Goal: Task Accomplishment & Management: Manage account settings

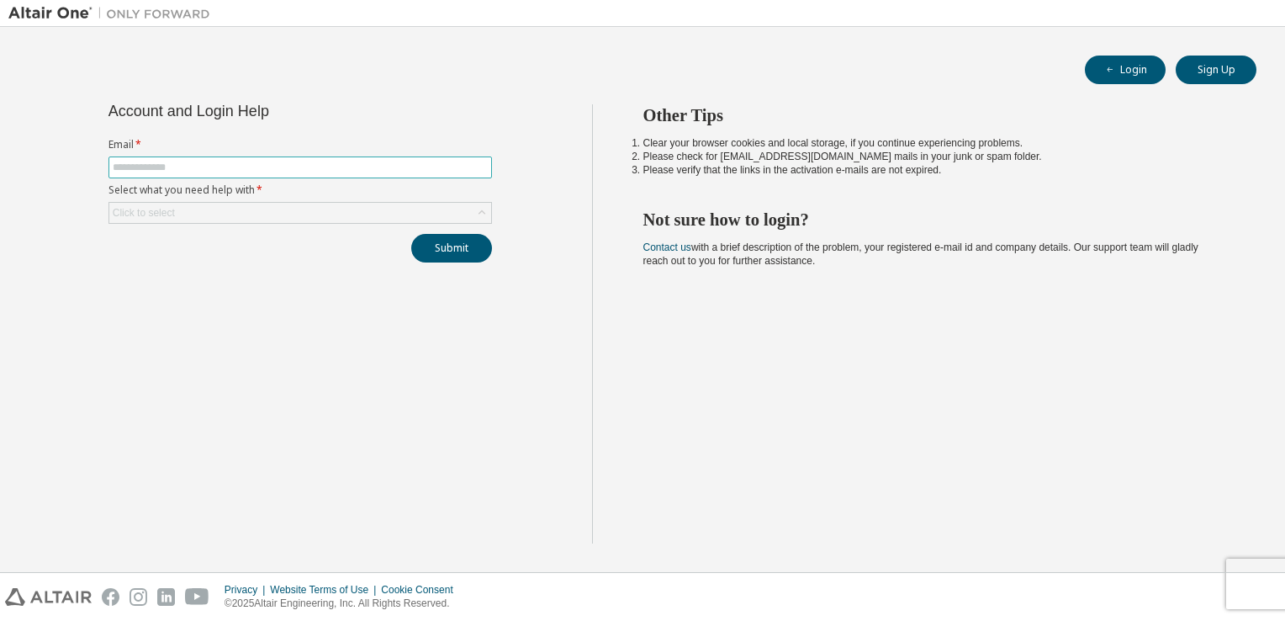
click at [397, 161] on input "text" at bounding box center [300, 167] width 375 height 13
type input "**********"
click at [326, 213] on div "Click to select" at bounding box center [300, 213] width 382 height 20
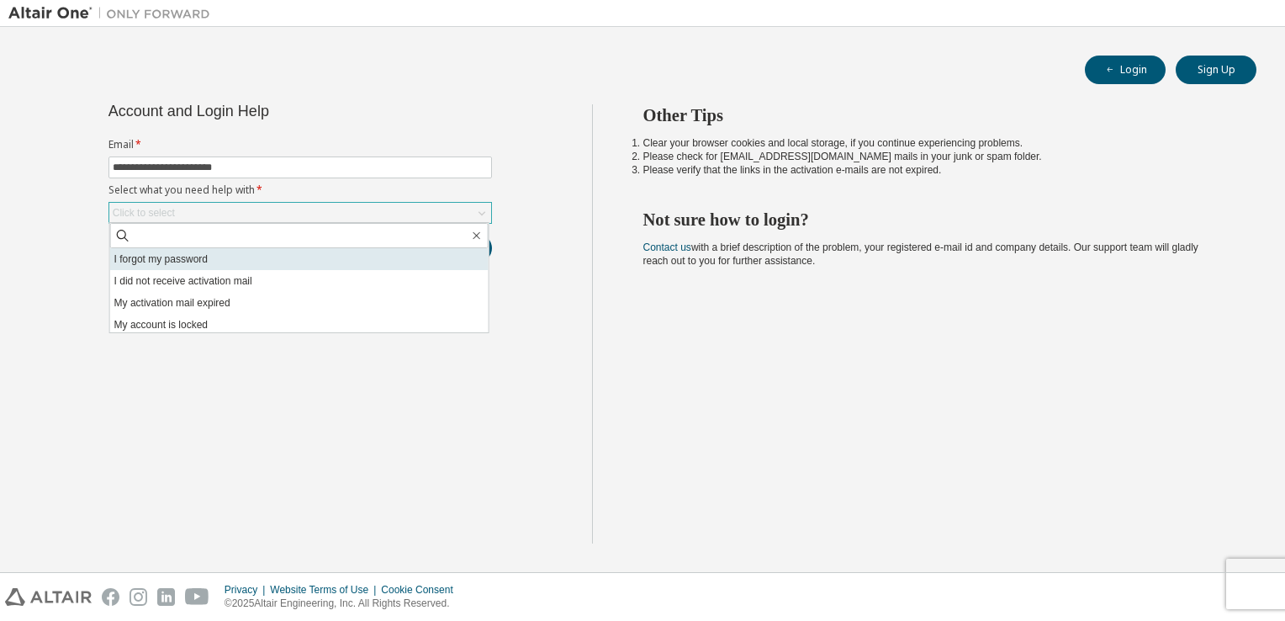
click at [320, 257] on li "I forgot my password" at bounding box center [299, 259] width 378 height 22
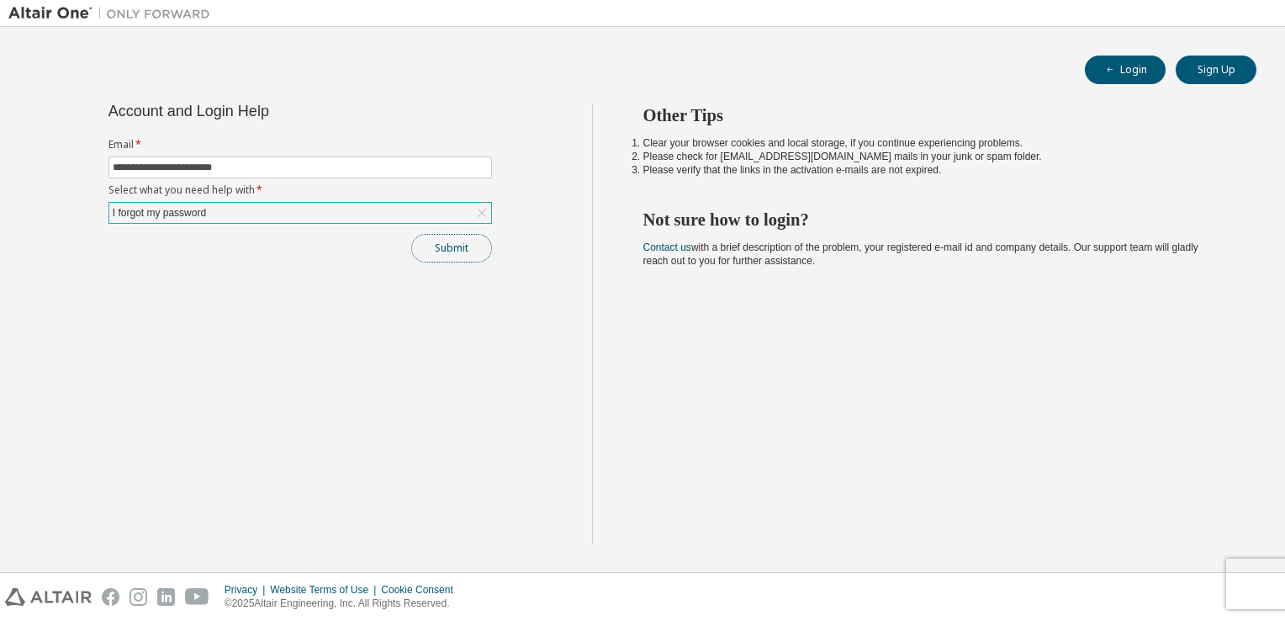
click at [424, 246] on button "Submit" at bounding box center [451, 248] width 81 height 29
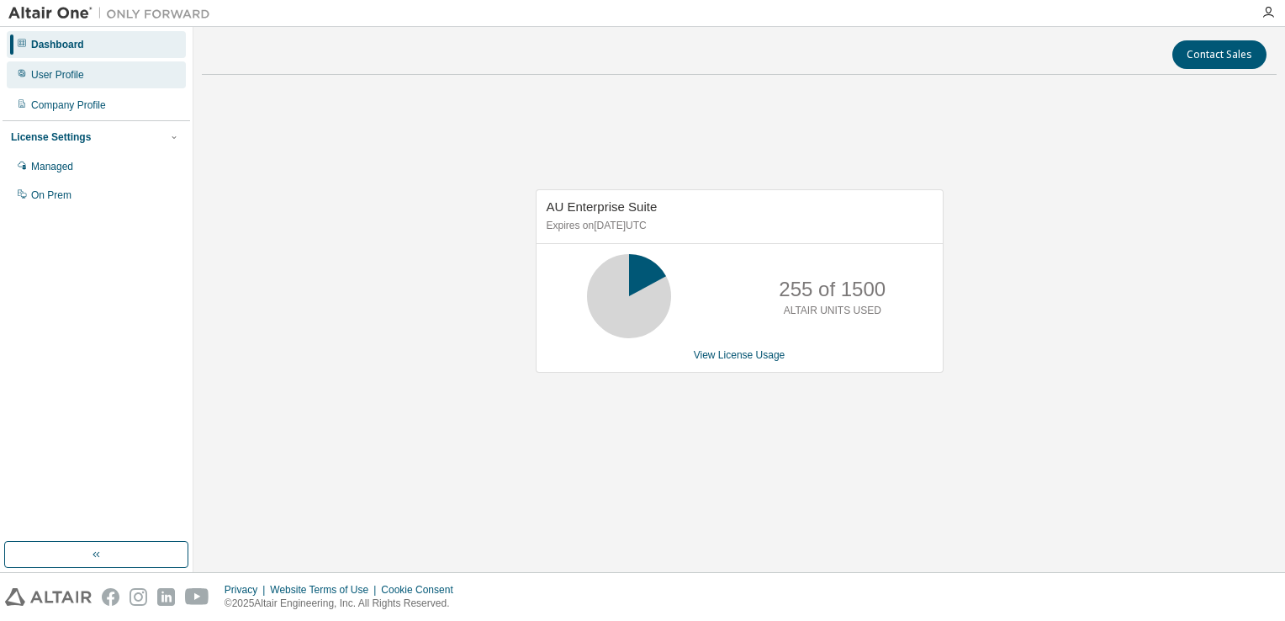
click at [61, 76] on div "User Profile" at bounding box center [57, 74] width 53 height 13
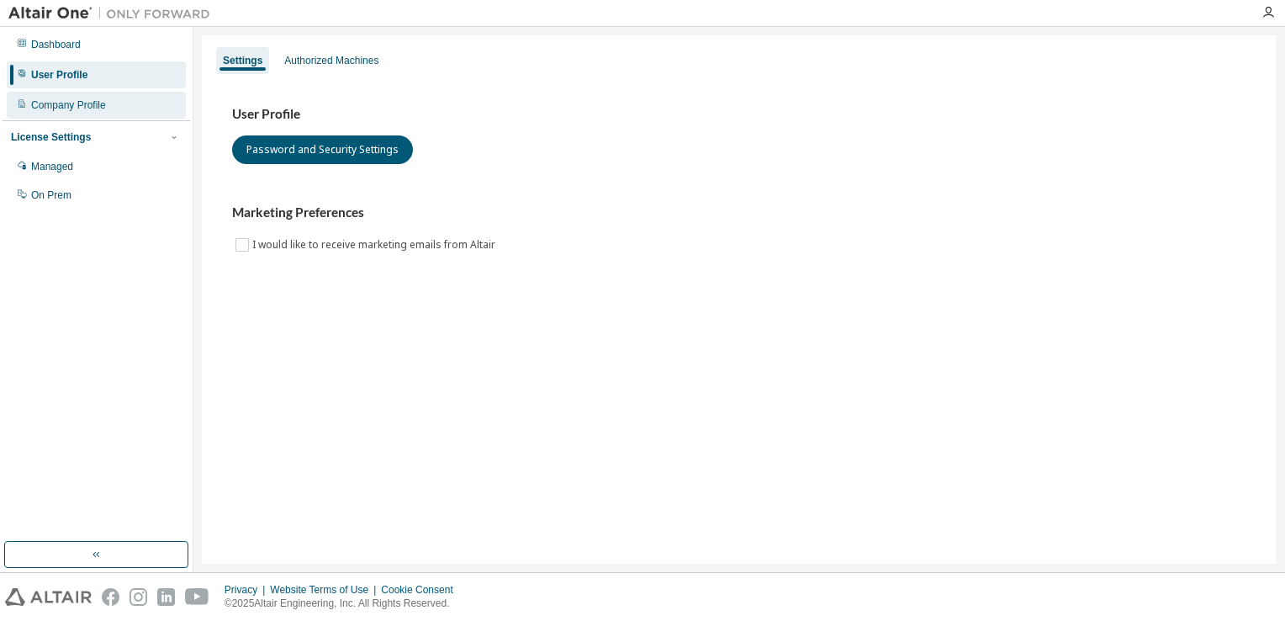
click at [80, 96] on div "Company Profile" at bounding box center [96, 105] width 179 height 27
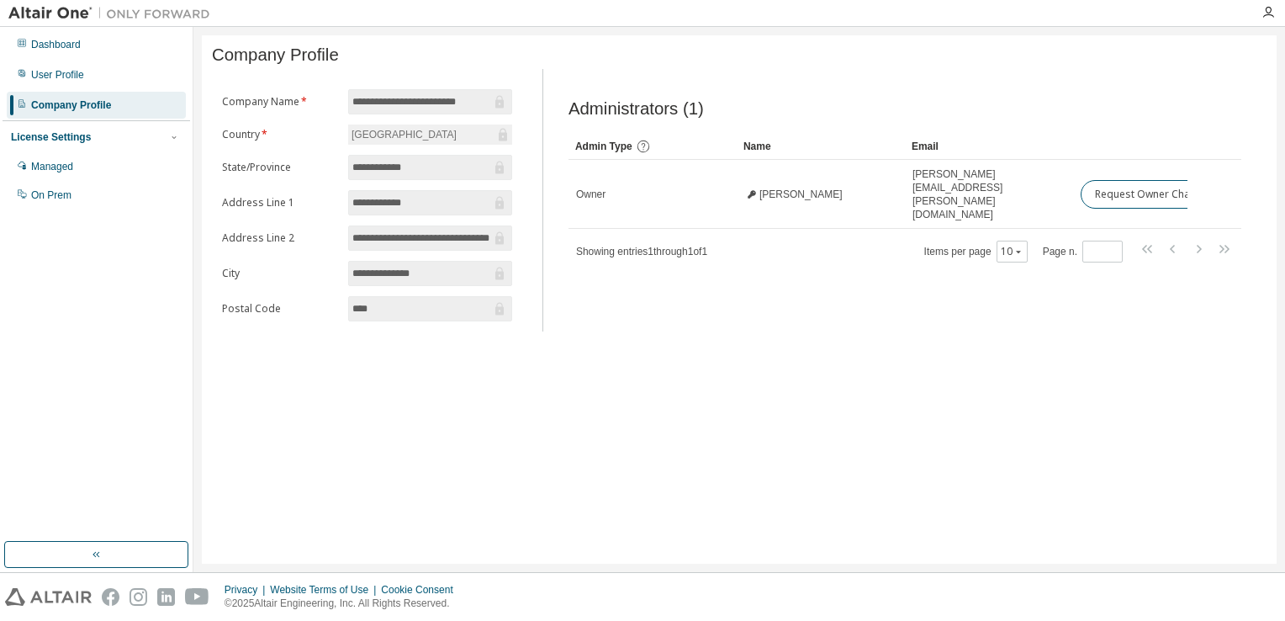
click at [175, 130] on div at bounding box center [174, 137] width 15 height 15
click at [62, 170] on div "Managed" at bounding box center [52, 166] width 42 height 13
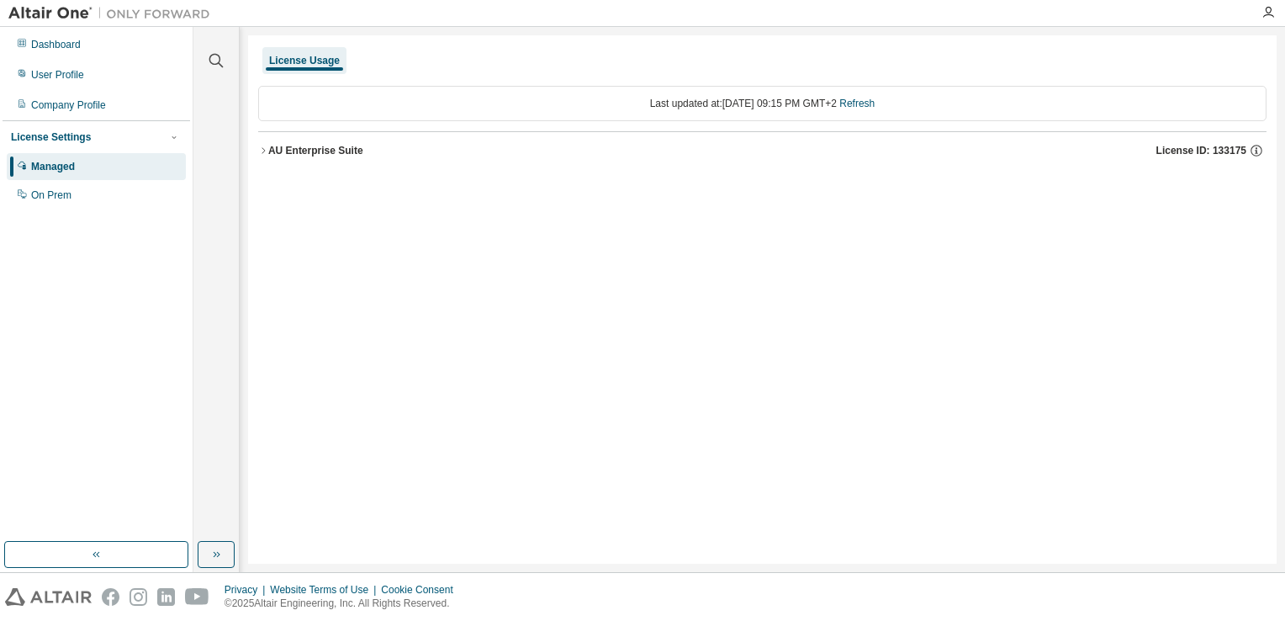
click at [261, 144] on button "AU Enterprise Suite License ID: 133175" at bounding box center [762, 150] width 1008 height 37
